Goal: Task Accomplishment & Management: Use online tool/utility

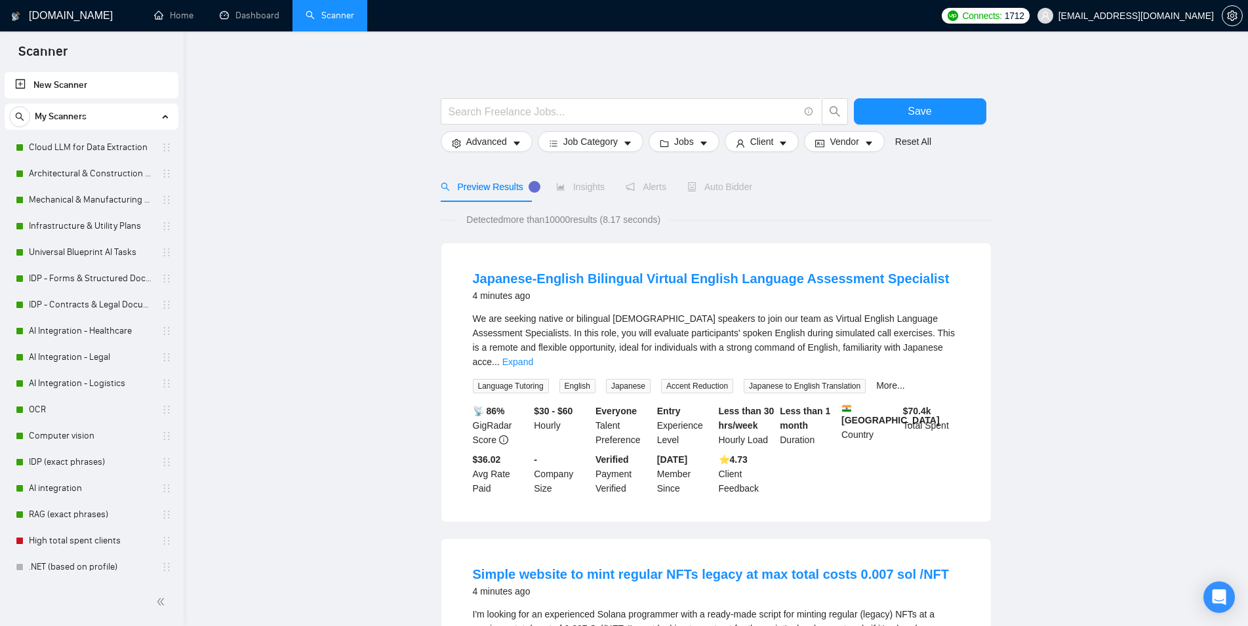
scroll to position [107, 0]
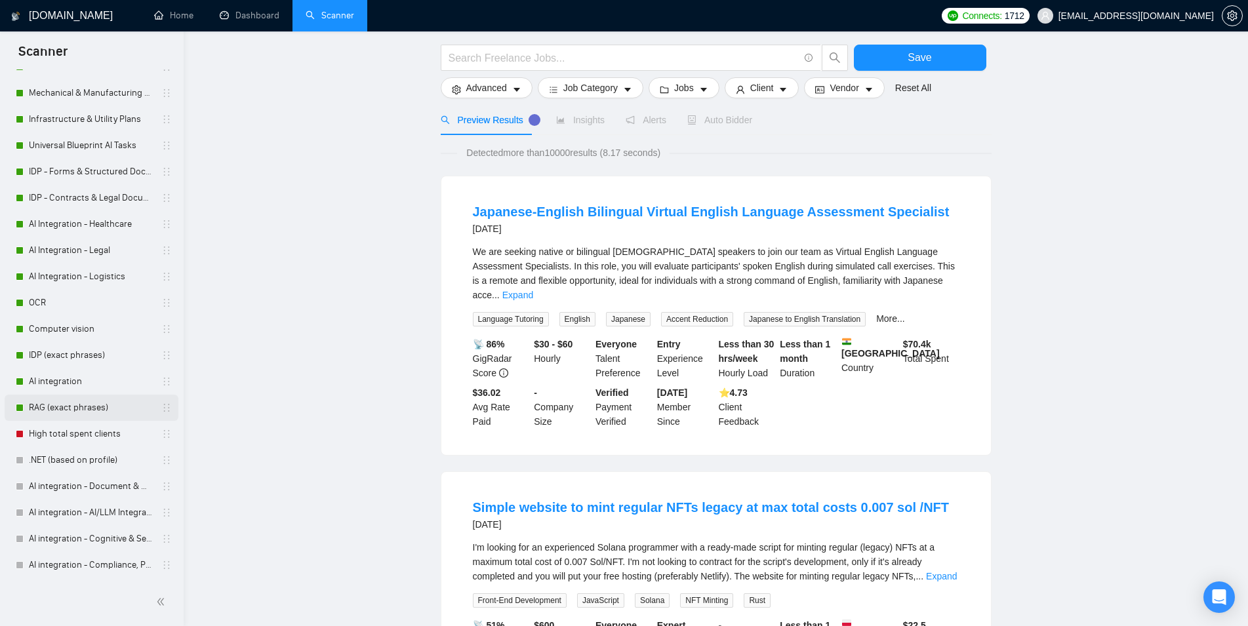
click at [92, 410] on link "RAG (exact phrases)" at bounding box center [91, 408] width 125 height 26
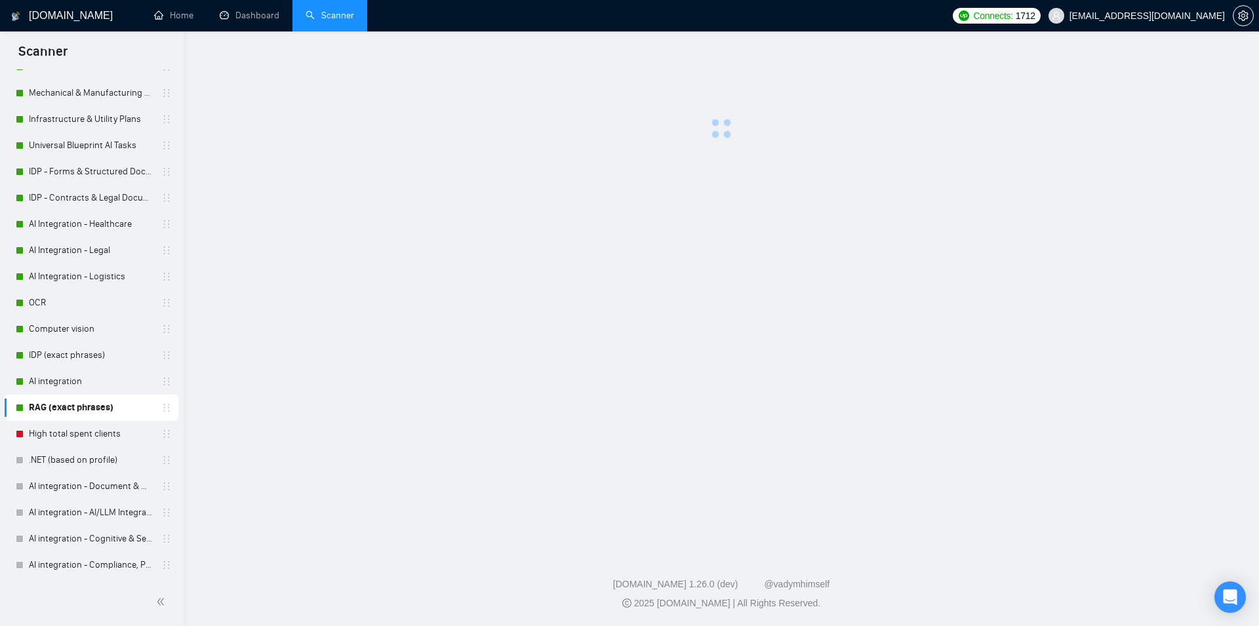
click at [846, 75] on div at bounding box center [721, 95] width 1033 height 87
click at [83, 387] on link "AI integration" at bounding box center [91, 381] width 125 height 26
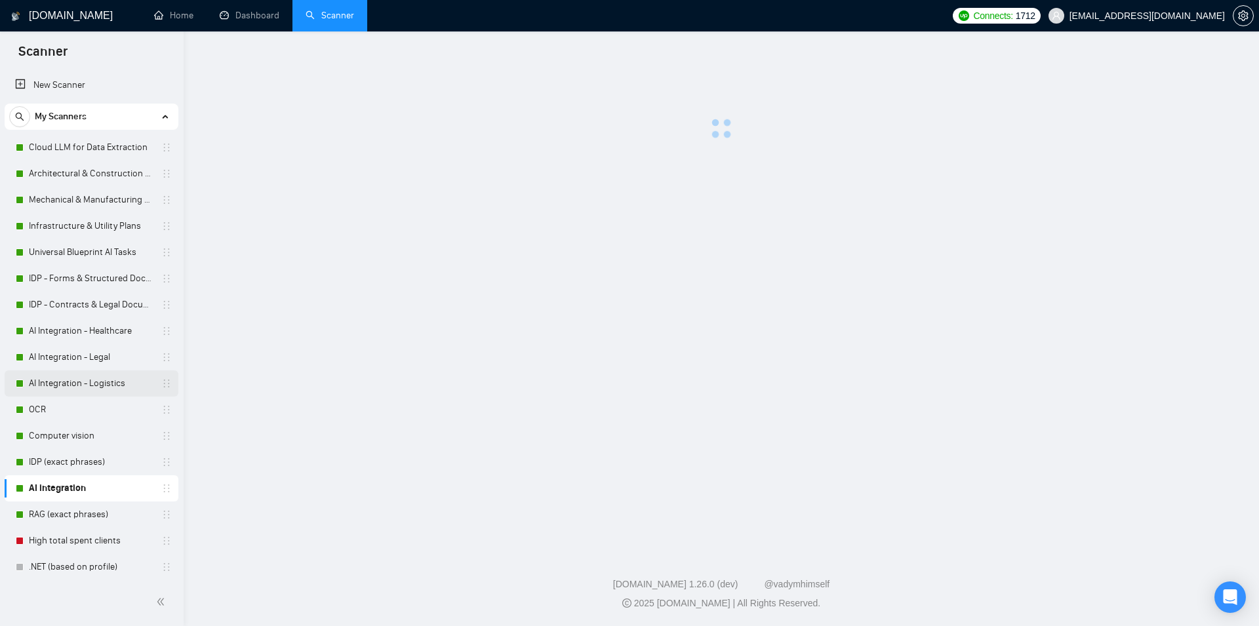
scroll to position [107, 0]
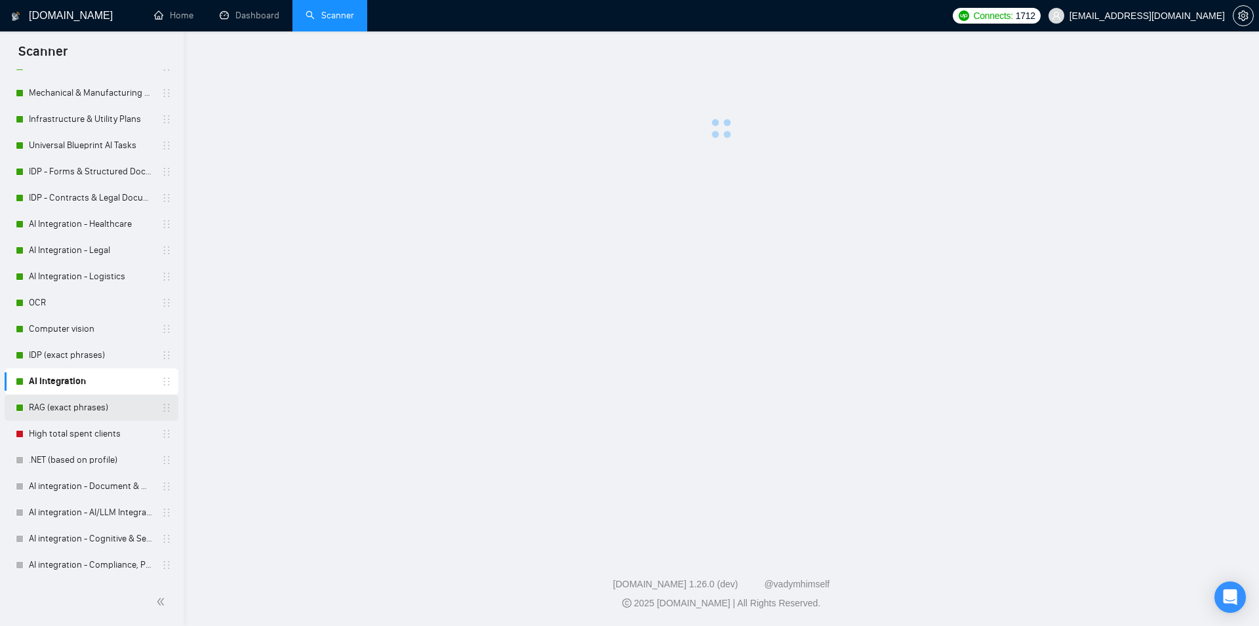
click at [83, 411] on link "RAG (exact phrases)" at bounding box center [91, 408] width 125 height 26
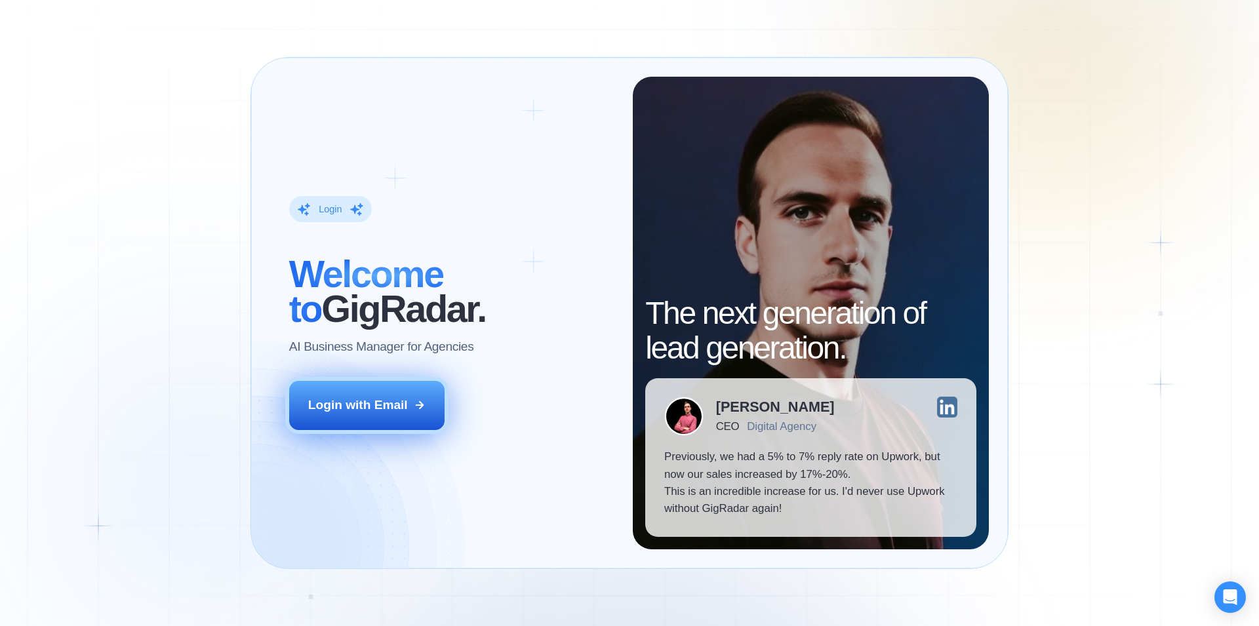
click at [380, 405] on div "Login with Email" at bounding box center [358, 405] width 100 height 17
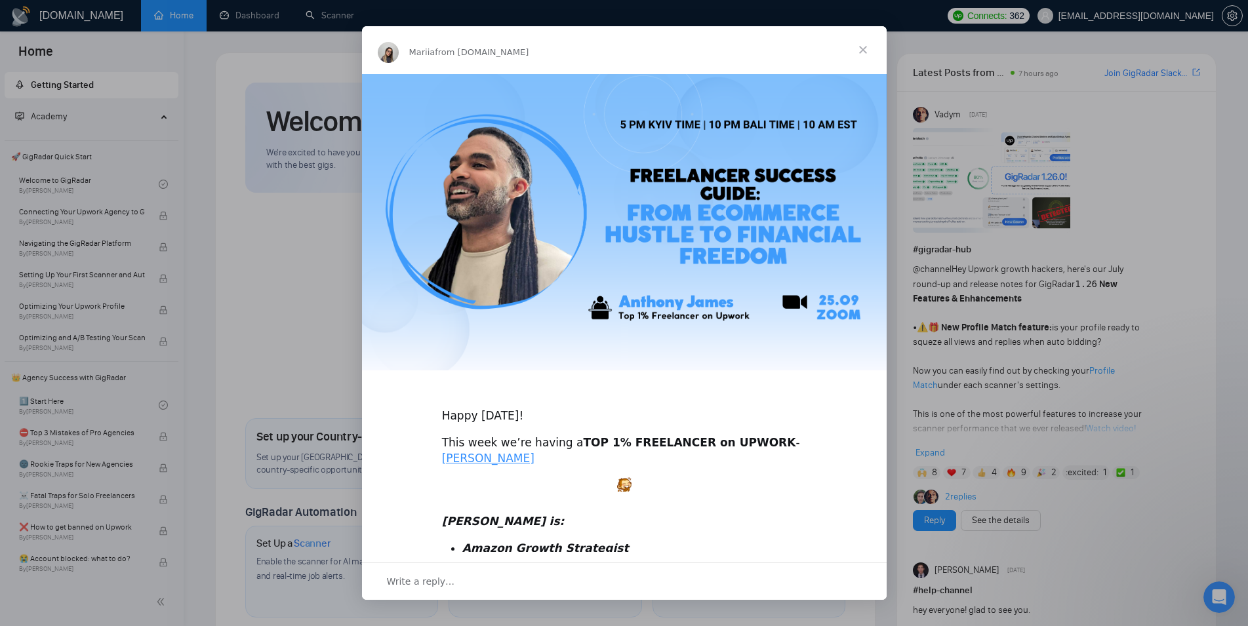
click at [868, 51] on span "Close" at bounding box center [862, 49] width 47 height 47
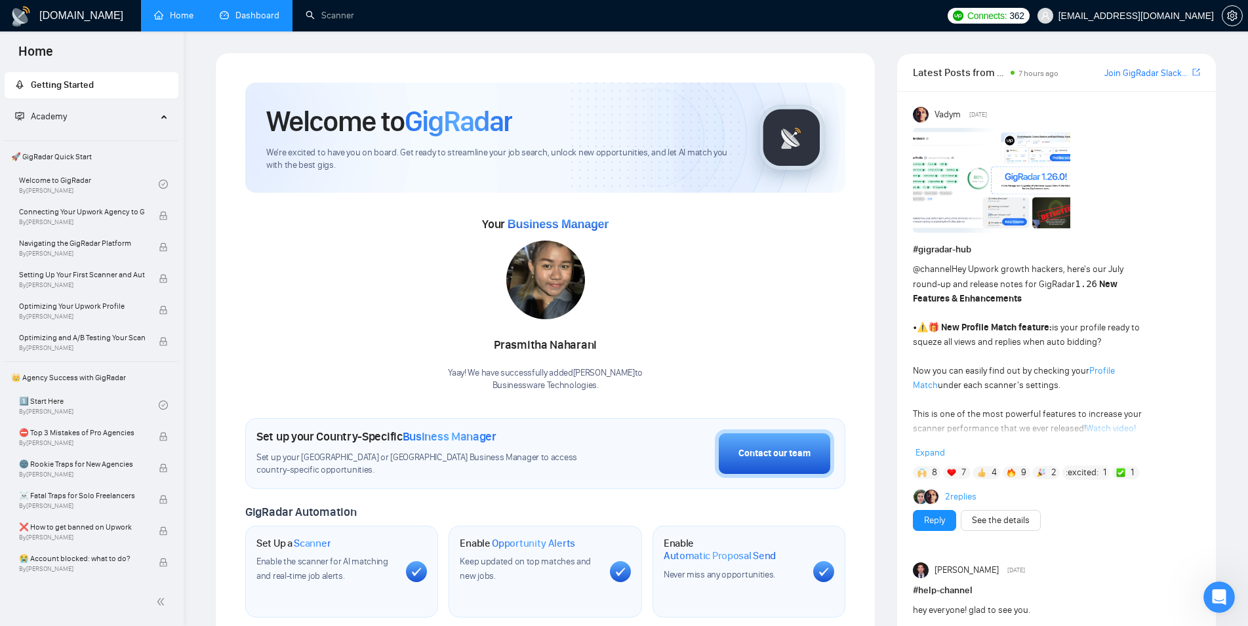
click at [245, 17] on link "Dashboard" at bounding box center [250, 15] width 60 height 11
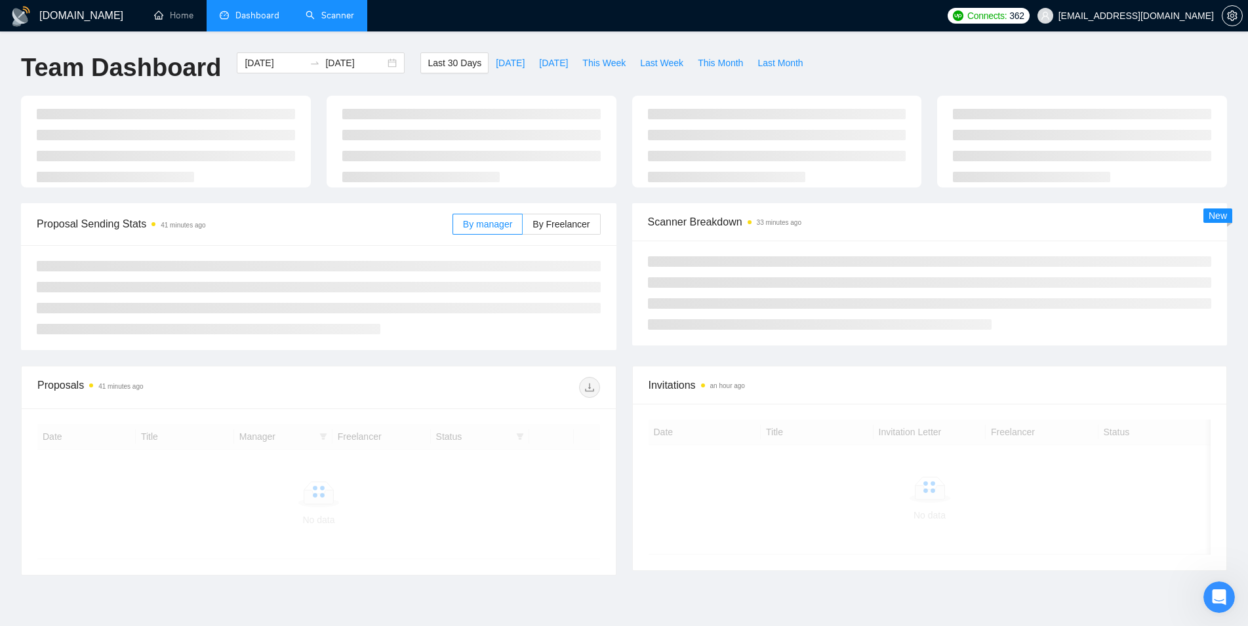
click at [342, 21] on link "Scanner" at bounding box center [330, 15] width 49 height 11
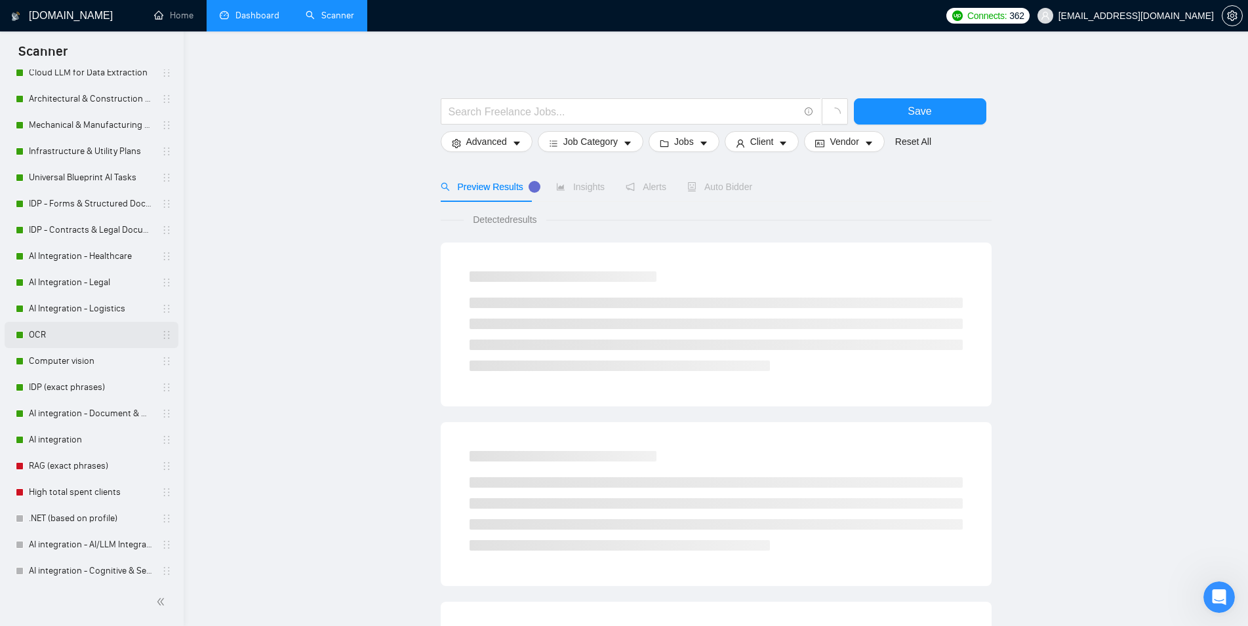
scroll to position [107, 0]
click at [92, 435] on link "RAG (exact phrases)" at bounding box center [91, 434] width 125 height 26
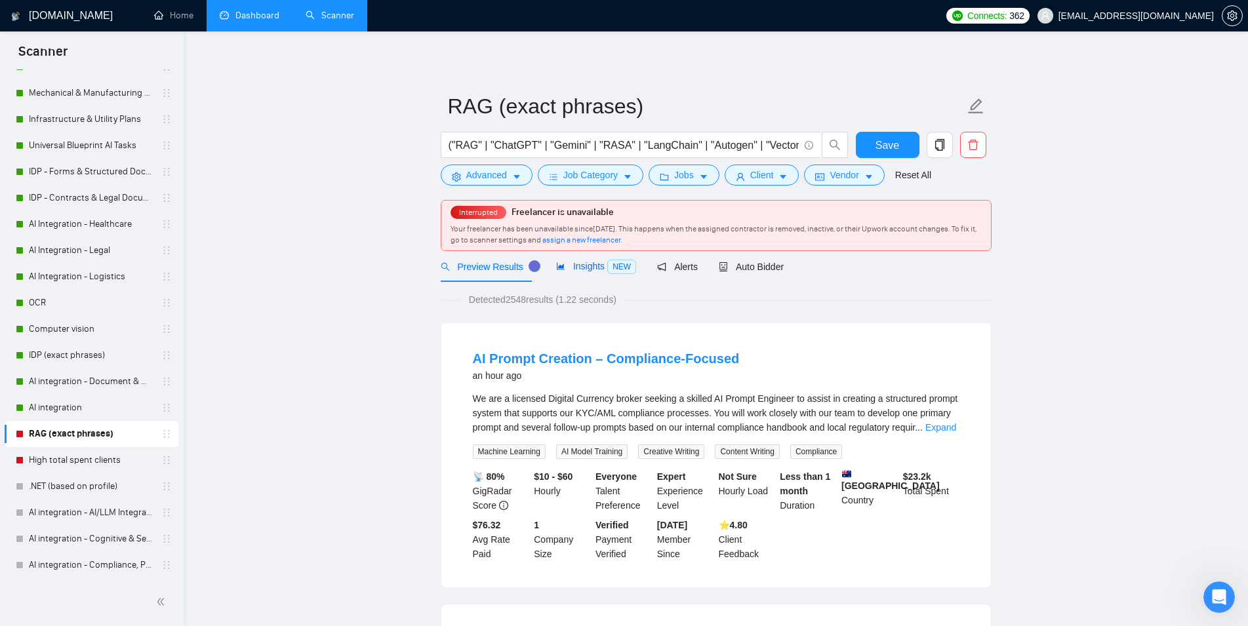
click at [584, 271] on span "Insights NEW" at bounding box center [596, 266] width 80 height 10
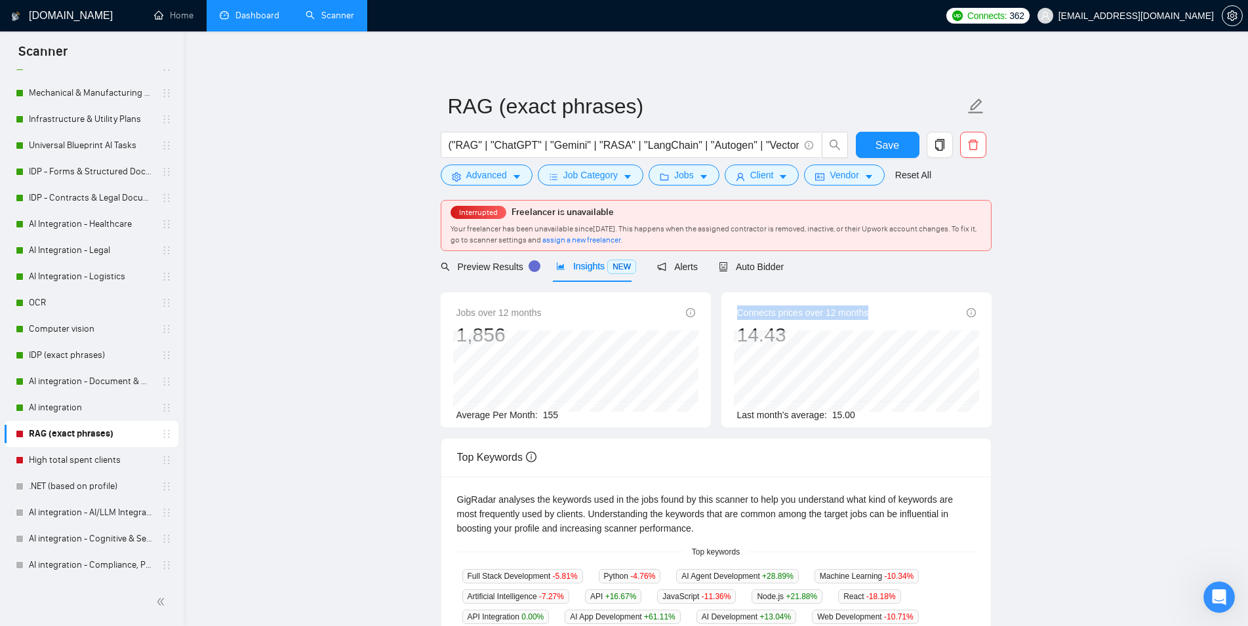
drag, startPoint x: 795, startPoint y: 330, endPoint x: 730, endPoint y: 340, distance: 65.0
click at [737, 340] on div "14.43" at bounding box center [803, 335] width 132 height 25
drag, startPoint x: 577, startPoint y: 413, endPoint x: 545, endPoint y: 413, distance: 32.1
click at [545, 413] on div "Average Per Month: 155" at bounding box center [575, 415] width 239 height 14
click at [406, 370] on main "RAG (exact phrases) ("RAG" | "ChatGPT" | "Gemini" | "RASA" | "LangChain" | "Aut…" at bounding box center [716, 531] width 1022 height 959
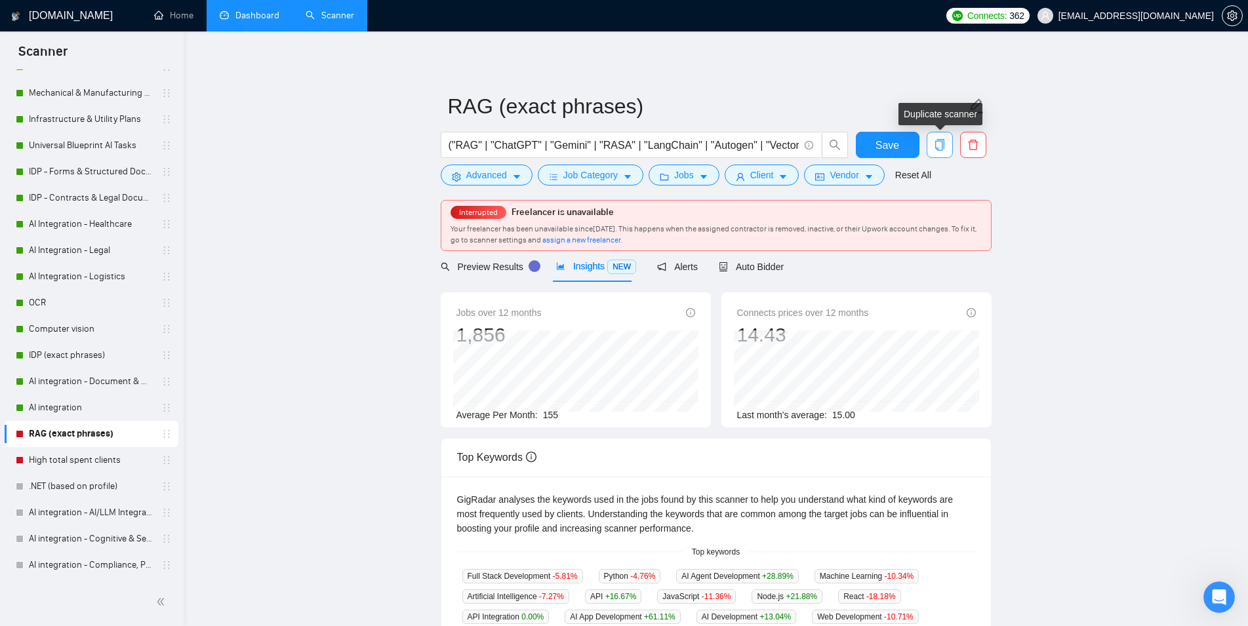
click at [945, 146] on span "copy" at bounding box center [939, 145] width 25 height 12
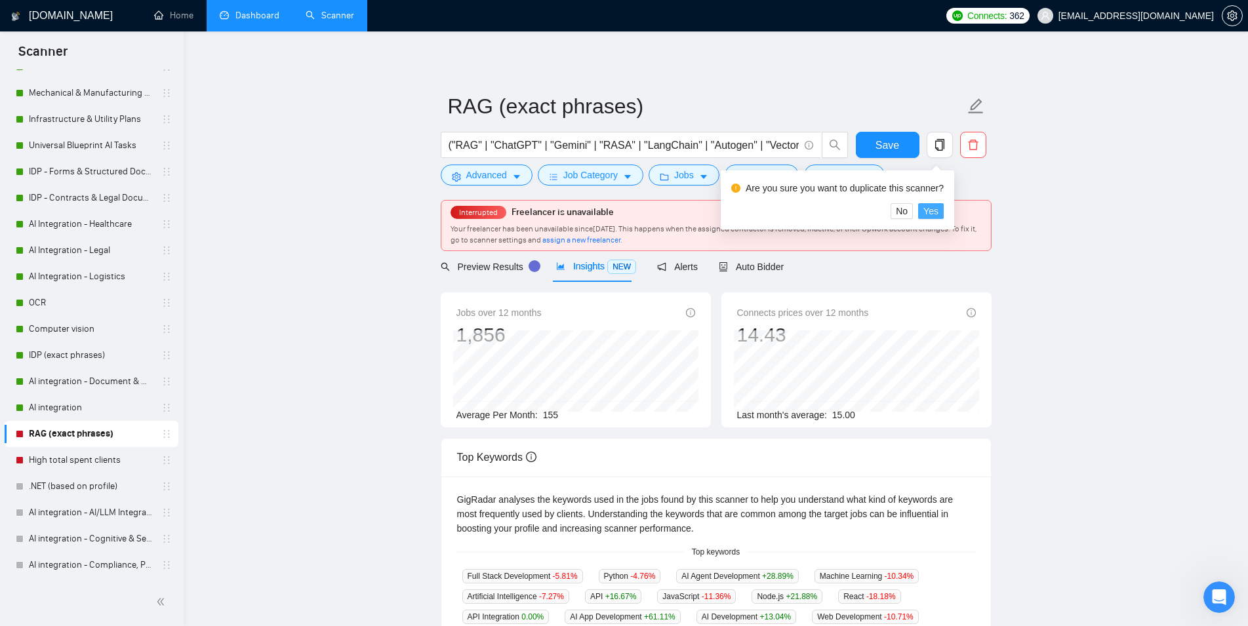
click at [934, 212] on span "Yes" at bounding box center [930, 211] width 15 height 14
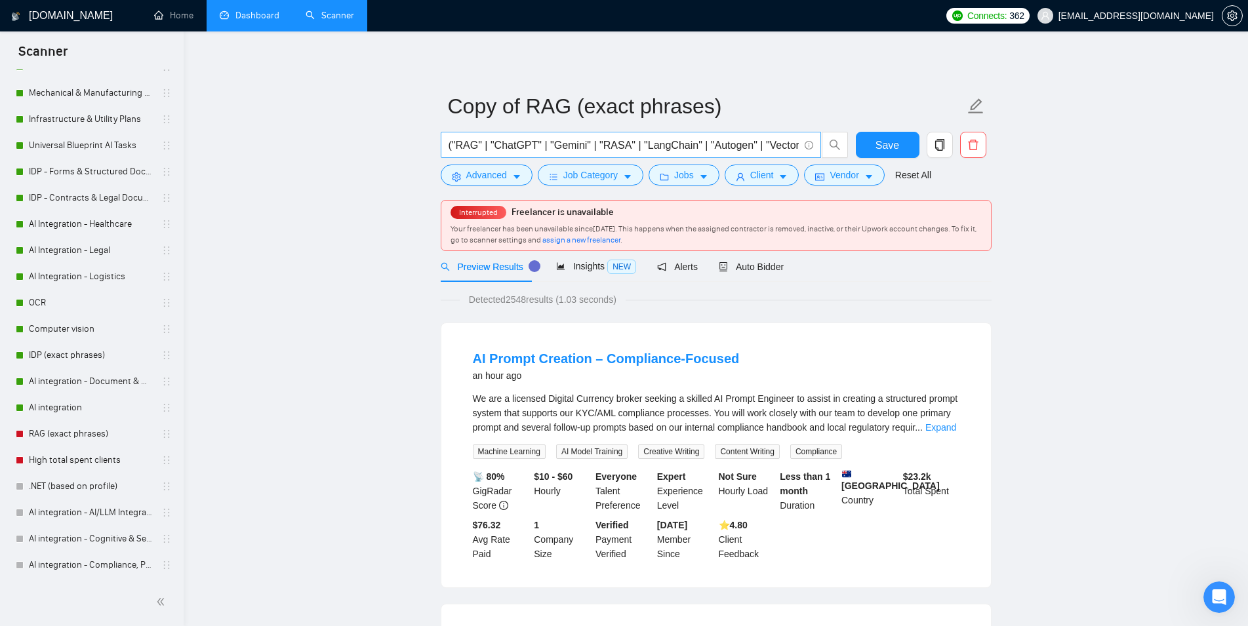
click at [728, 146] on input "("RAG" | "ChatGPT" | "Gemini" | "RASA" | "LangChain" | "Autogen" | "Vector DB" …" at bounding box center [623, 145] width 350 height 16
paste input "LangChain" | "Autogen" | "Vector DB" | "Embeddings" | "Semantic Search" | "Hybr…"
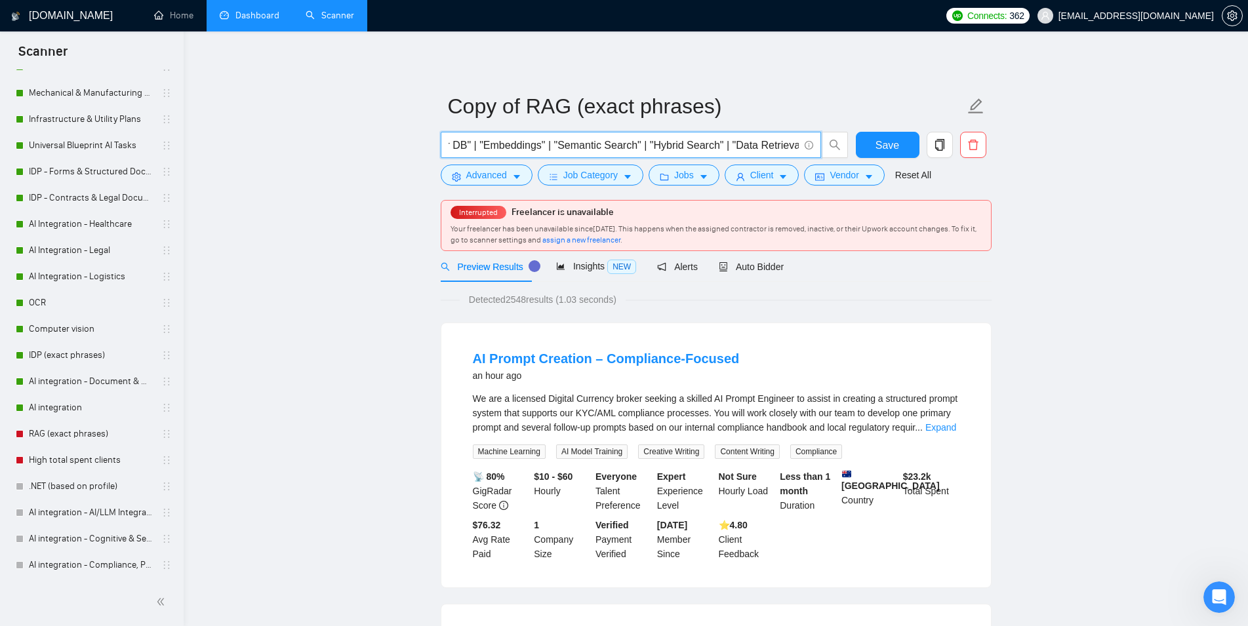
type input "("RAG" | "LangChain" | "Autogen" | "Vector DB" | "Embeddings" | "Semantic Searc…"
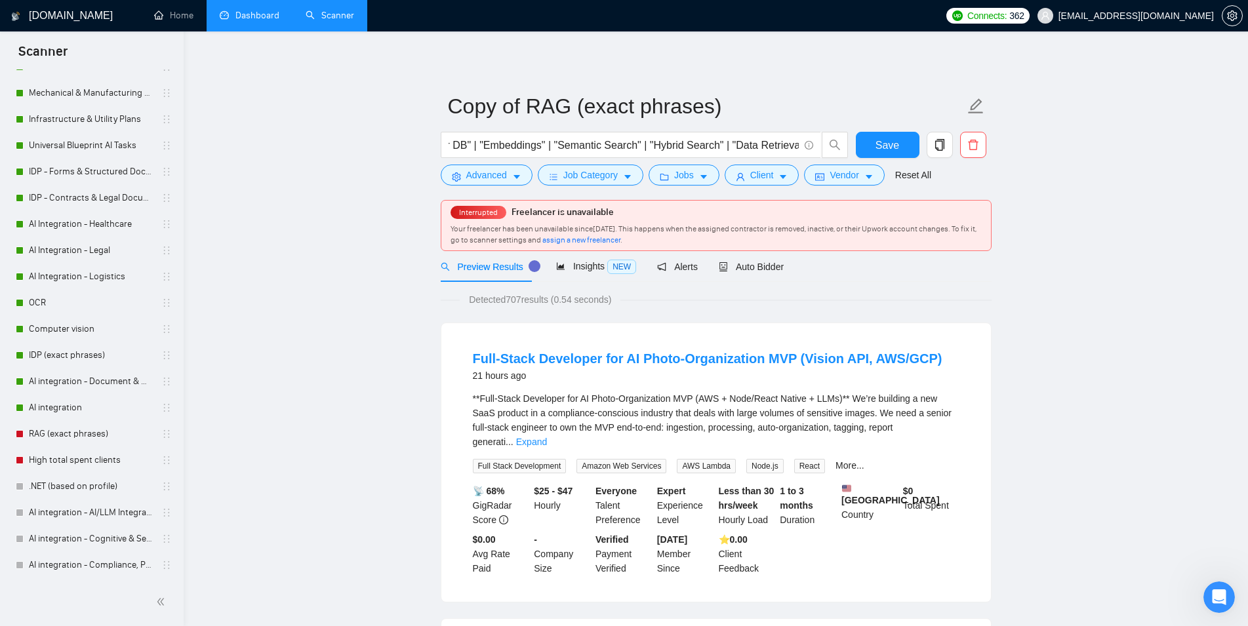
click at [784, 266] on div "Preview Results Insights NEW Alerts Auto Bidder" at bounding box center [716, 266] width 551 height 31
click at [776, 266] on span "Auto Bidder" at bounding box center [751, 267] width 65 height 10
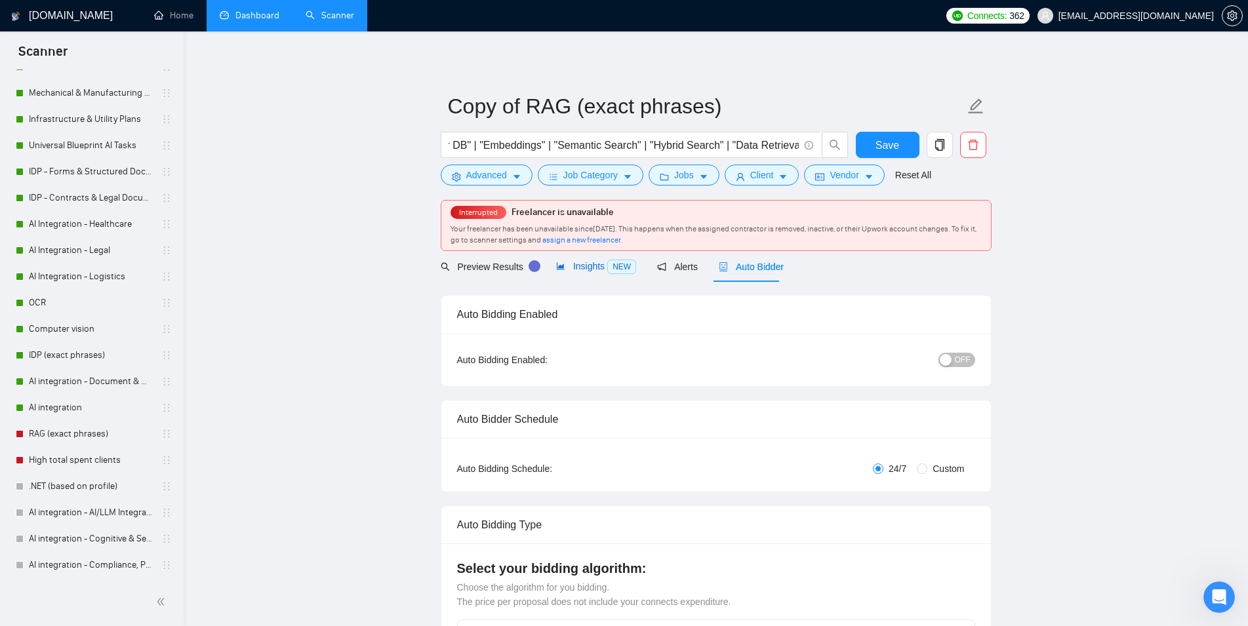
click at [584, 273] on div "Insights NEW" at bounding box center [596, 266] width 80 height 15
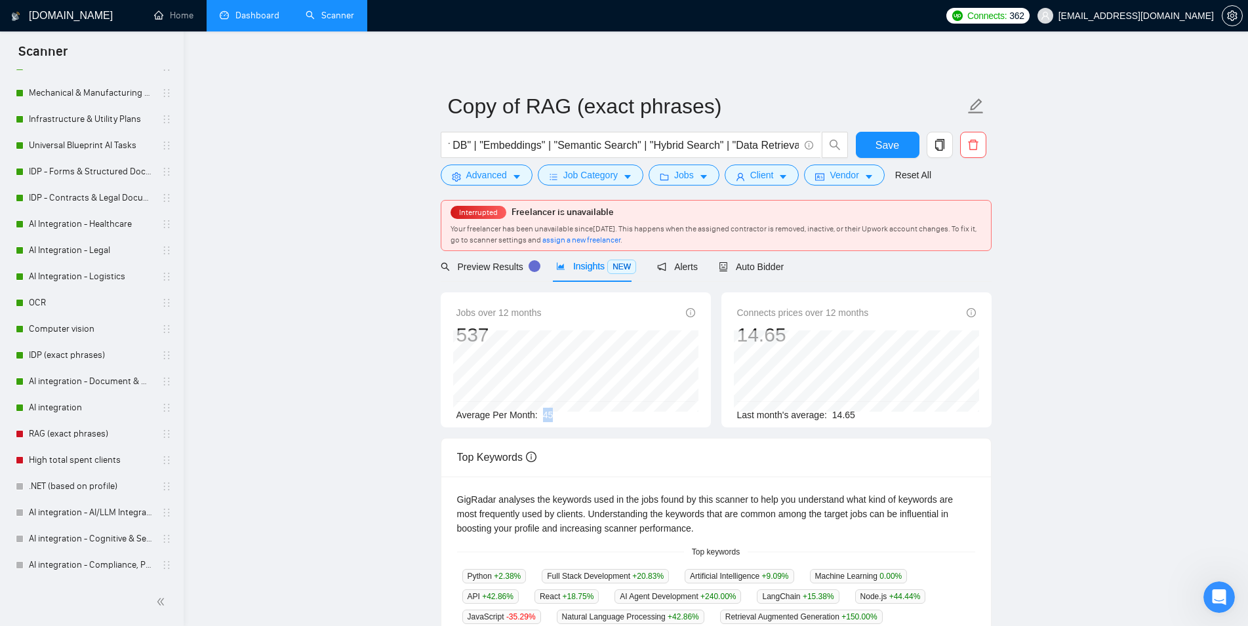
drag, startPoint x: 553, startPoint y: 418, endPoint x: 542, endPoint y: 418, distance: 10.5
click at [542, 418] on div "Average Per Month: 45" at bounding box center [575, 415] width 239 height 14
click at [745, 156] on span "("RAG" | "LangChain" | "Autogen" | "Vector DB" | "Embeddings" | "Semantic Searc…" at bounding box center [631, 145] width 380 height 26
click at [759, 138] on input "("RAG" | "LangChain" | "Autogen" | "Vector DB" | "Embeddings" | "Semantic Searc…" at bounding box center [623, 145] width 350 height 16
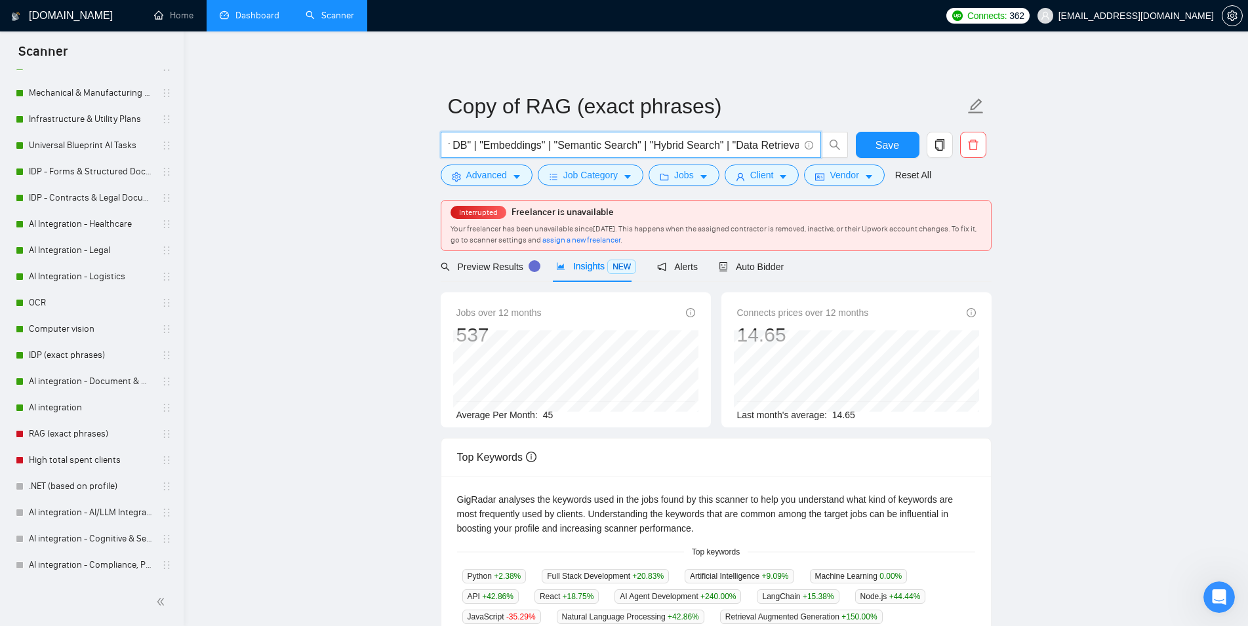
click at [759, 138] on input "("RAG" | "LangChain" | "Autogen" | "Vector DB" | "Embeddings" | "Semantic Searc…" at bounding box center [623, 145] width 350 height 16
paste input "ChatGPT" | "Gemini" | "RASA" | "Conversational AI" | "AI Agent" | "AI Assistant…"
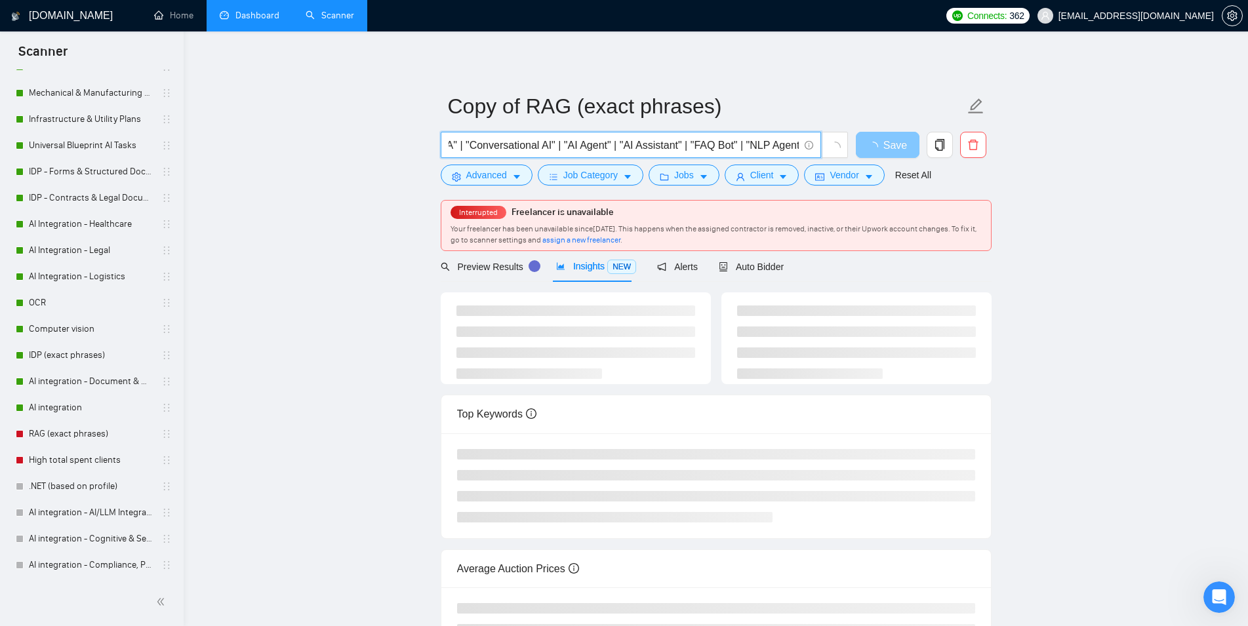
type input "("ChatGPT" | "Gemini" | "RASA" | "Conversational AI" | "AI Agent" | "AI Assista…"
click at [875, 141] on span "button" at bounding box center [875, 145] width 16 height 16
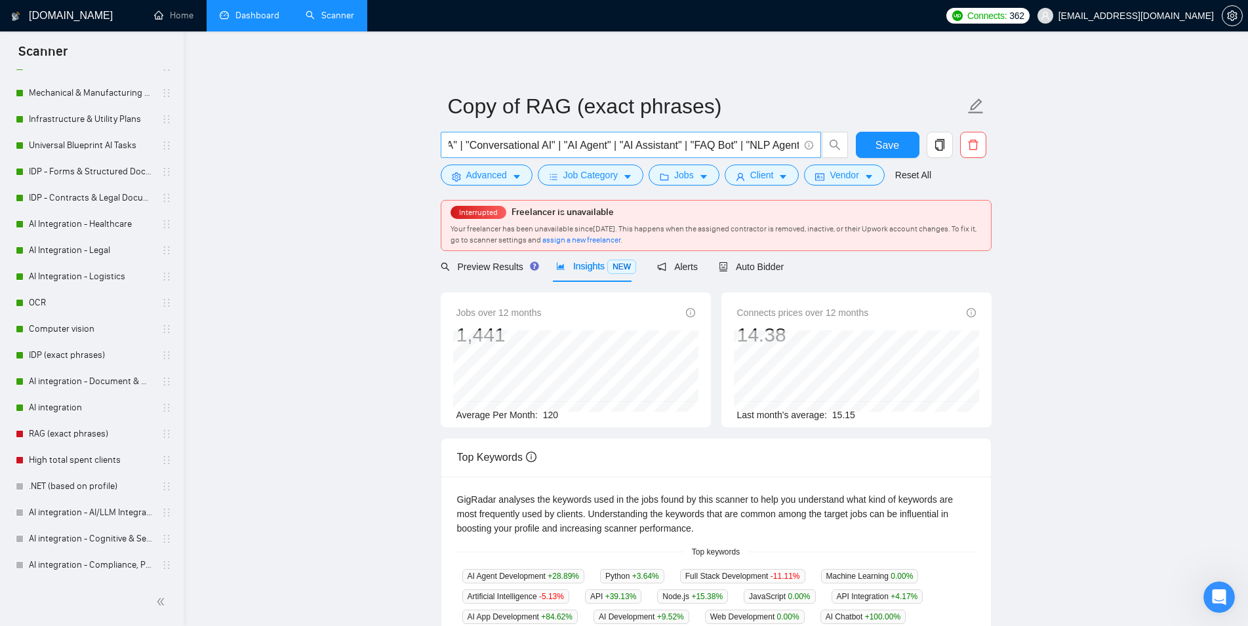
click at [719, 141] on input "("ChatGPT" | "Gemini" | "RASA" | "Conversational AI" | "AI Agent" | "AI Assista…" at bounding box center [623, 145] width 350 height 16
paste input "Policy Search" | "Contract Tool" | "Compliance AI" | "Insurance AI" | "Medical …"
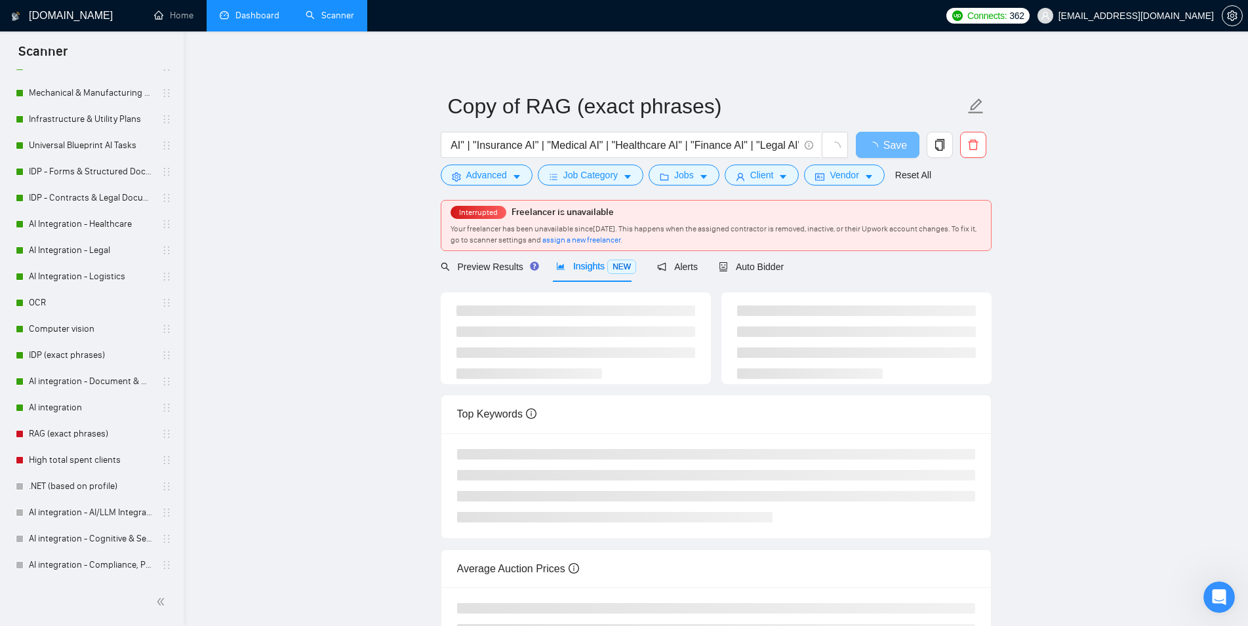
click at [359, 297] on main "Copy of RAG (exact phrases) ("Policy Search" | "Contract Tool" | "Compliance AI…" at bounding box center [716, 372] width 1022 height 641
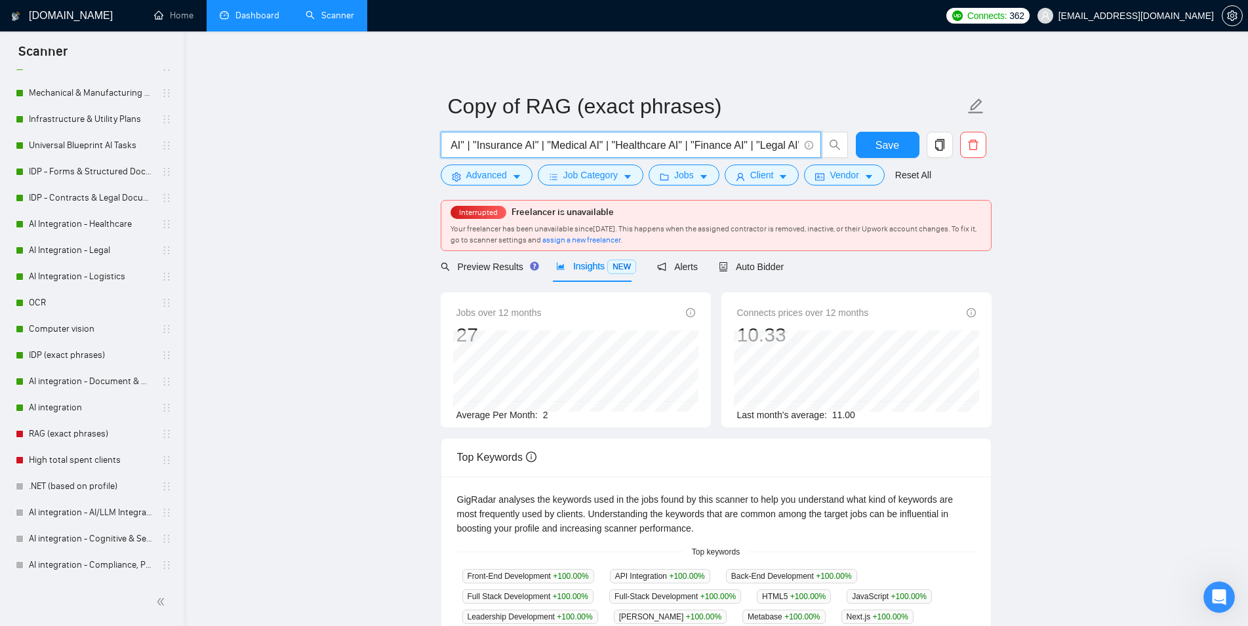
click at [718, 149] on input "("Policy Search" | "Contract Tool" | "Compliance AI" | "Insurance AI" | "Medica…" at bounding box center [623, 145] width 350 height 16
paste input "Knowledge Base" | "Context Search" | "Document AI" | "Document Bot" | "Knowledg…"
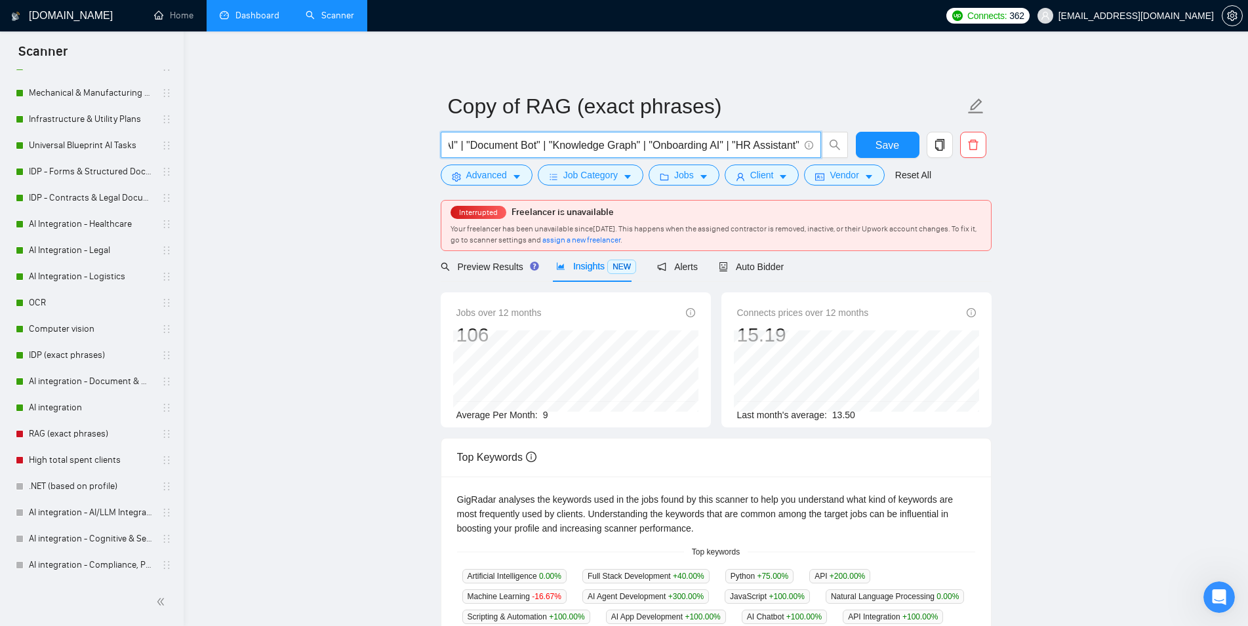
click at [740, 142] on input "("Knowledge Base" | "Context Search" | "Document AI" | "Document Bot" | "Knowle…" at bounding box center [623, 145] width 350 height 16
paste input "Vertex AI" | "Azure OpenAI" | "Custom LLM" | "Market AI" | "Vendor AI"
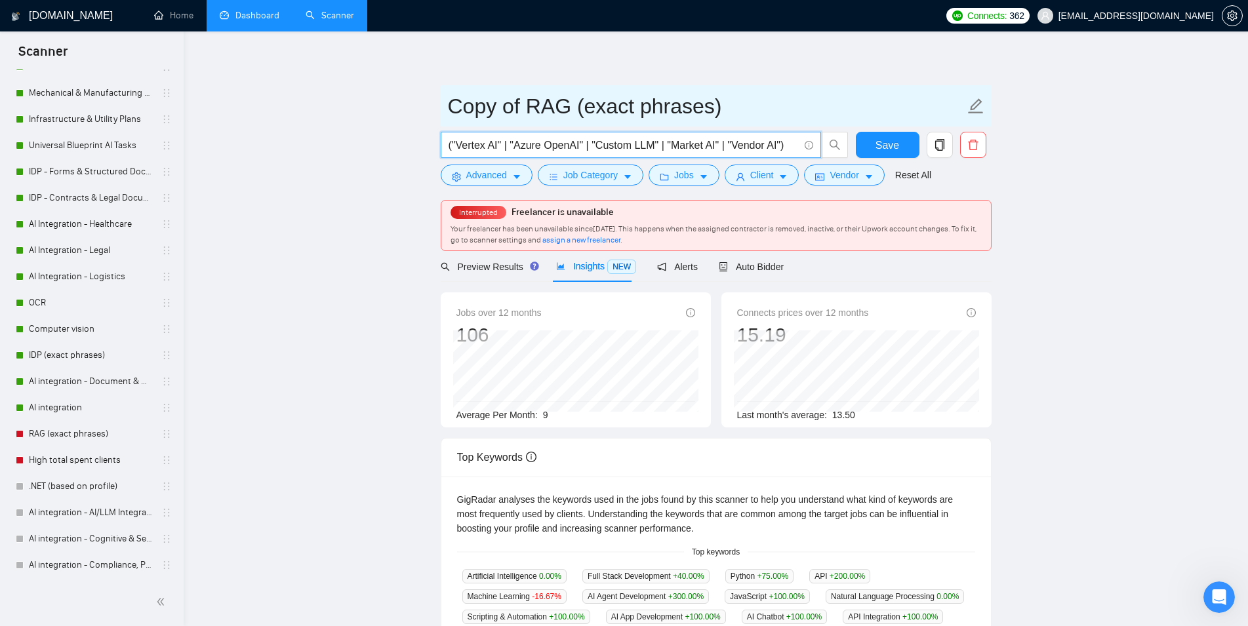
scroll to position [0, 0]
click at [828, 107] on input "Copy of RAG (exact phrases)" at bounding box center [706, 106] width 517 height 33
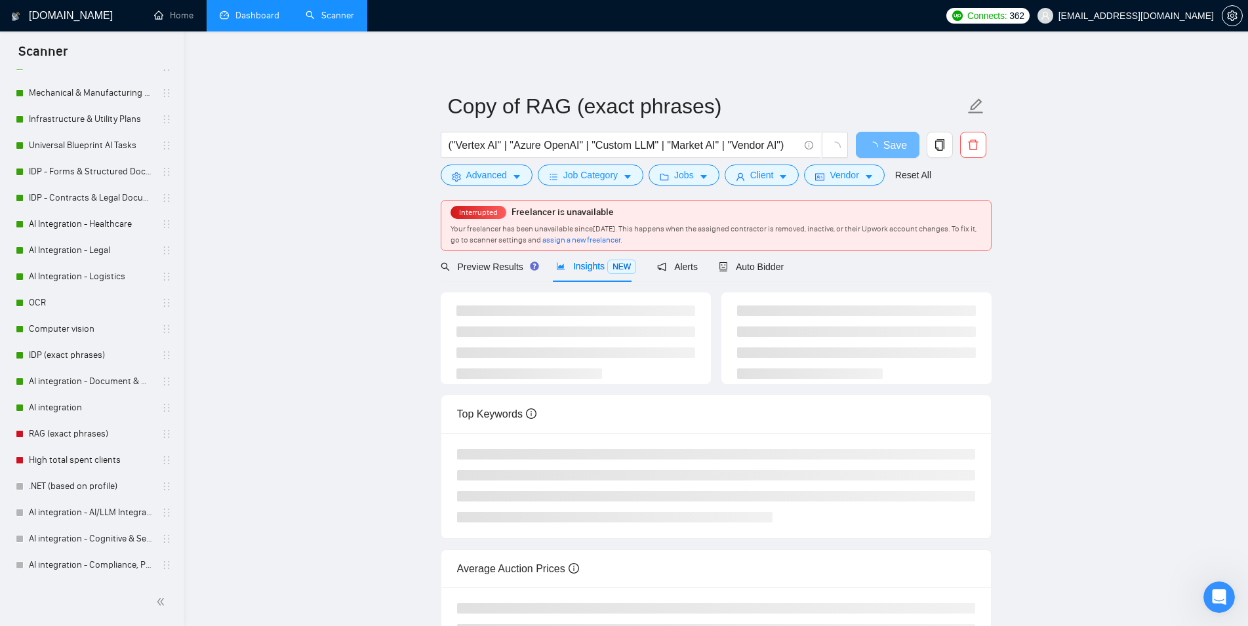
click at [1108, 229] on main "Copy of RAG (exact phrases) ("Vertex AI" | "Azure OpenAI" | "Custom LLM" | "Mar…" at bounding box center [716, 372] width 1022 height 641
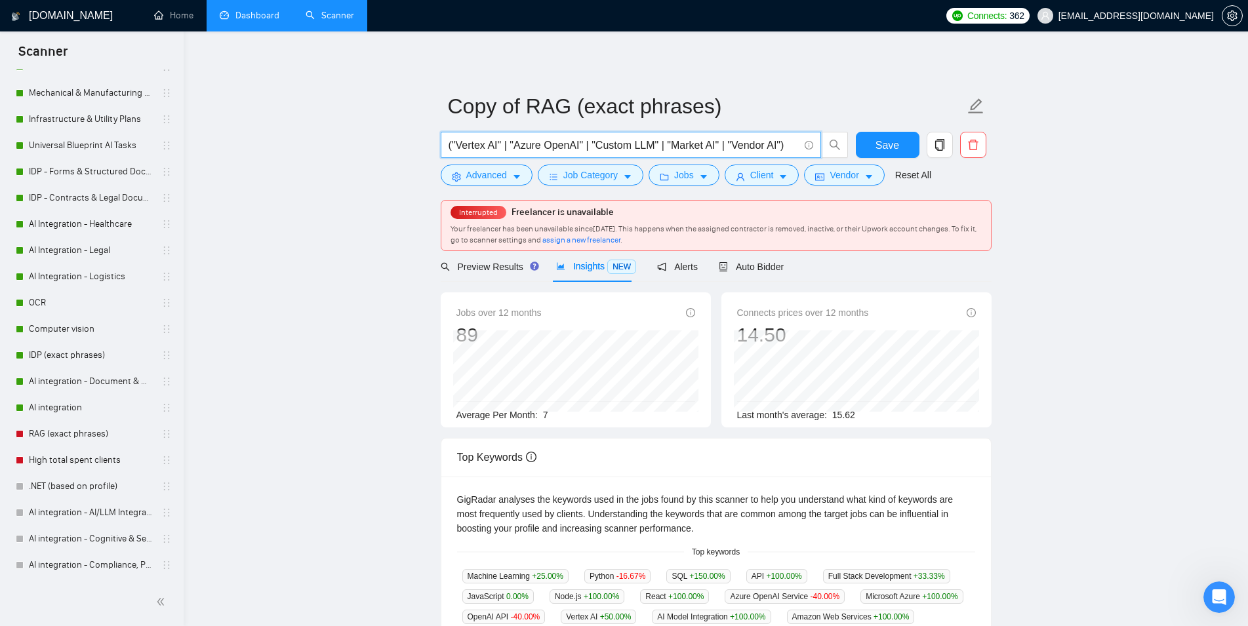
click at [687, 152] on input "("Vertex AI" | "Azure OpenAI" | "Custom LLM" | "Market AI" | "Vendor AI")" at bounding box center [623, 145] width 350 height 16
paste input "ChatGPT" | "Gemini" | "RASA" | "Conversational AI" | "AI Agent" | "AI Assistant…"
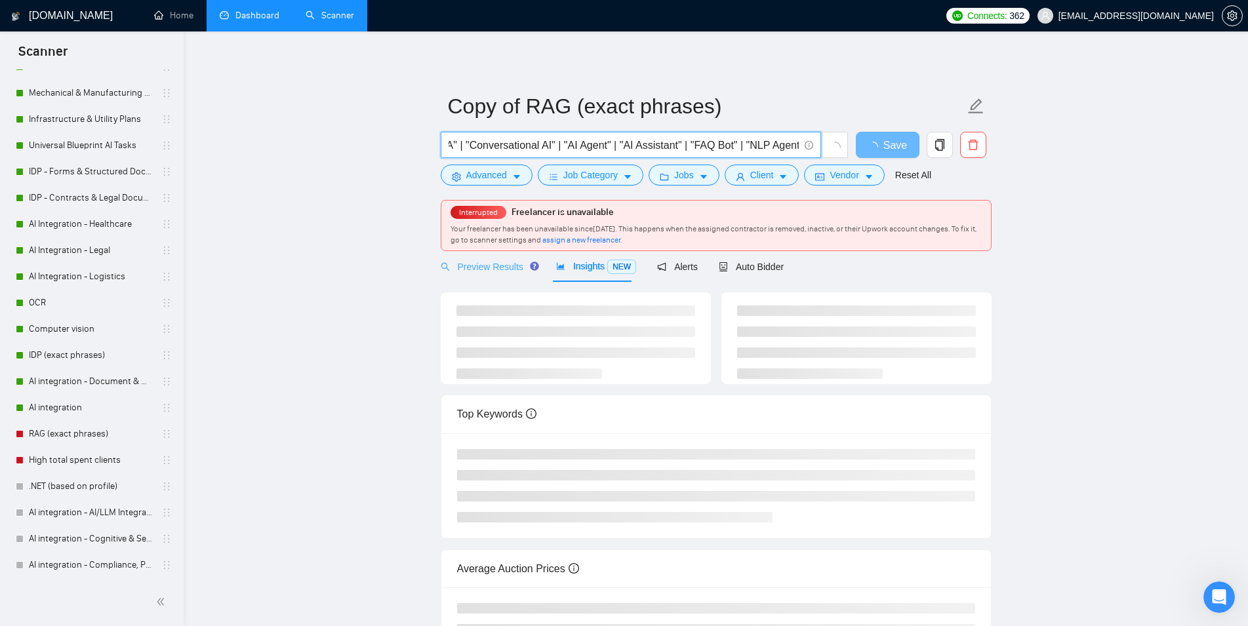
type input "("ChatGPT" | "Gemini" | "RASA" | "Conversational AI" | "AI Agent" | "AI Assista…"
click at [471, 268] on span "Preview Results" at bounding box center [488, 267] width 94 height 10
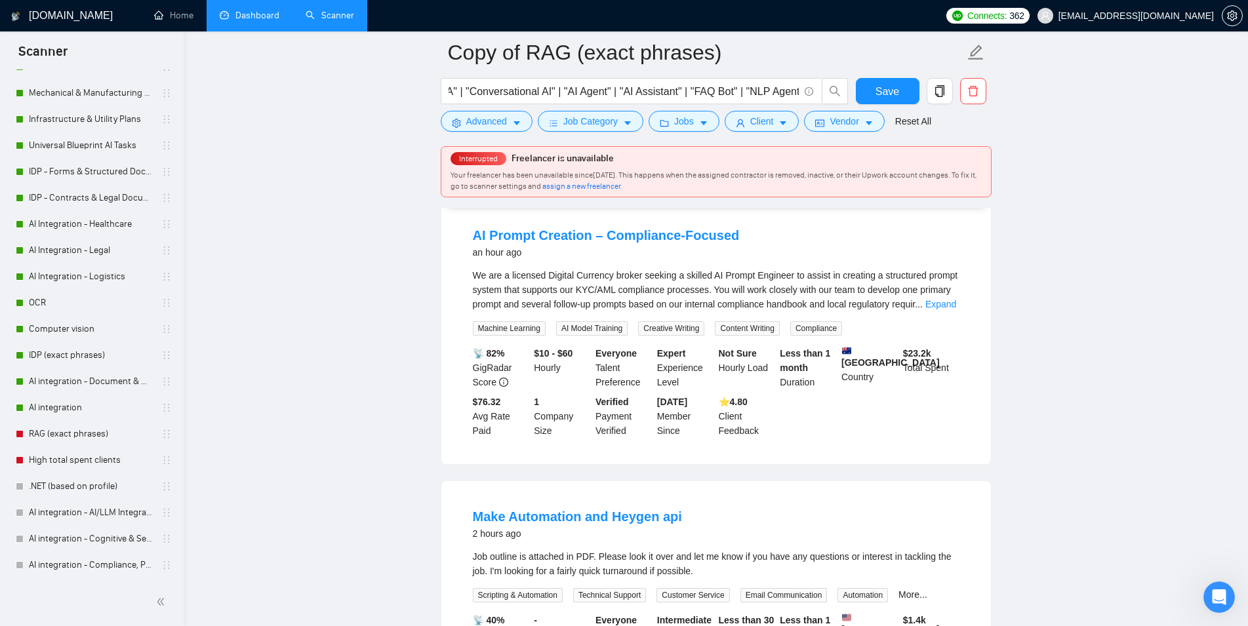
scroll to position [201, 0]
